Goal: Find specific page/section

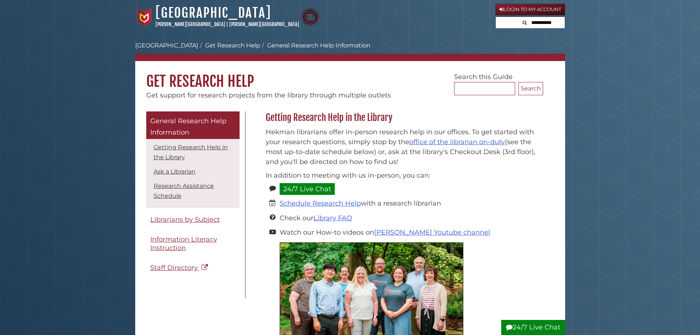
scroll to position [604, 0]
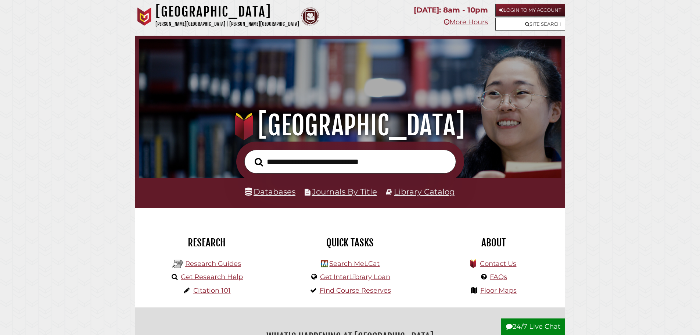
scroll to position [140, 419]
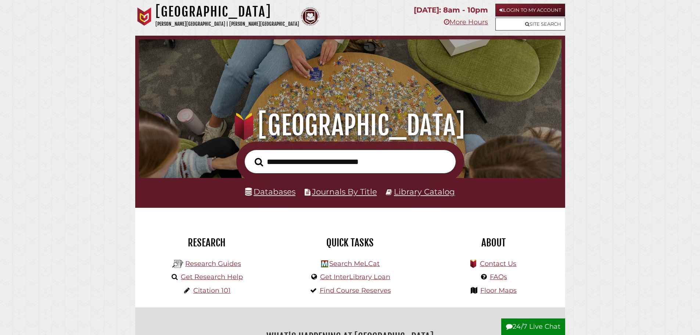
scroll to position [140, 419]
click at [279, 189] on link "Databases" at bounding box center [270, 192] width 50 height 10
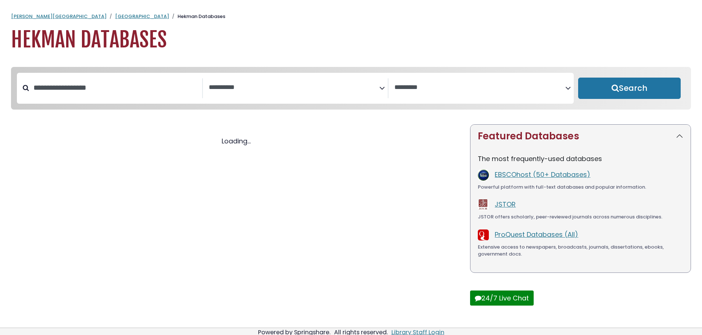
select select "Database Subject Filter"
select select "Database Vendors Filter"
select select "Database Subject Filter"
select select "Database Vendors Filter"
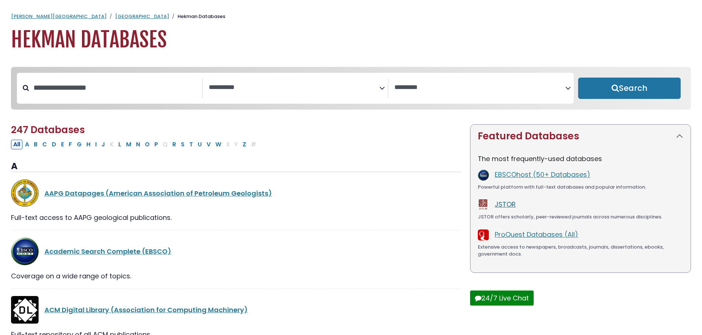
click at [505, 206] on link "JSTOR" at bounding box center [505, 204] width 21 height 9
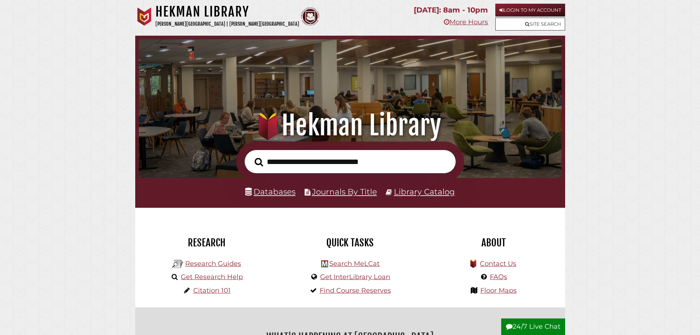
scroll to position [140, 419]
